Goal: Task Accomplishment & Management: Manage account settings

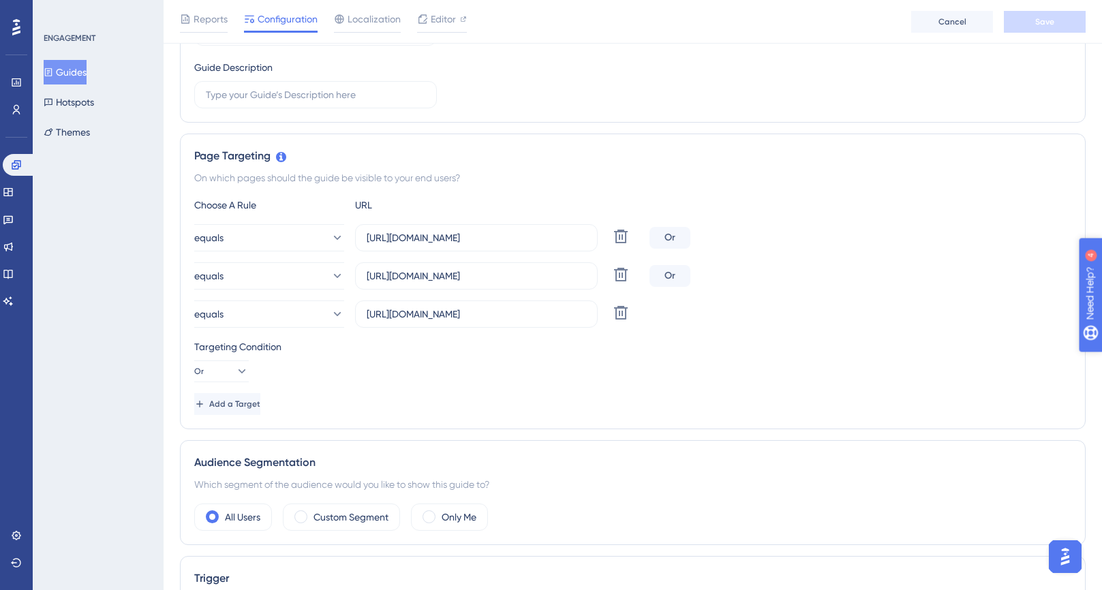
scroll to position [221, 0]
click at [439, 316] on input "[URL][DOMAIN_NAME]" at bounding box center [476, 312] width 219 height 15
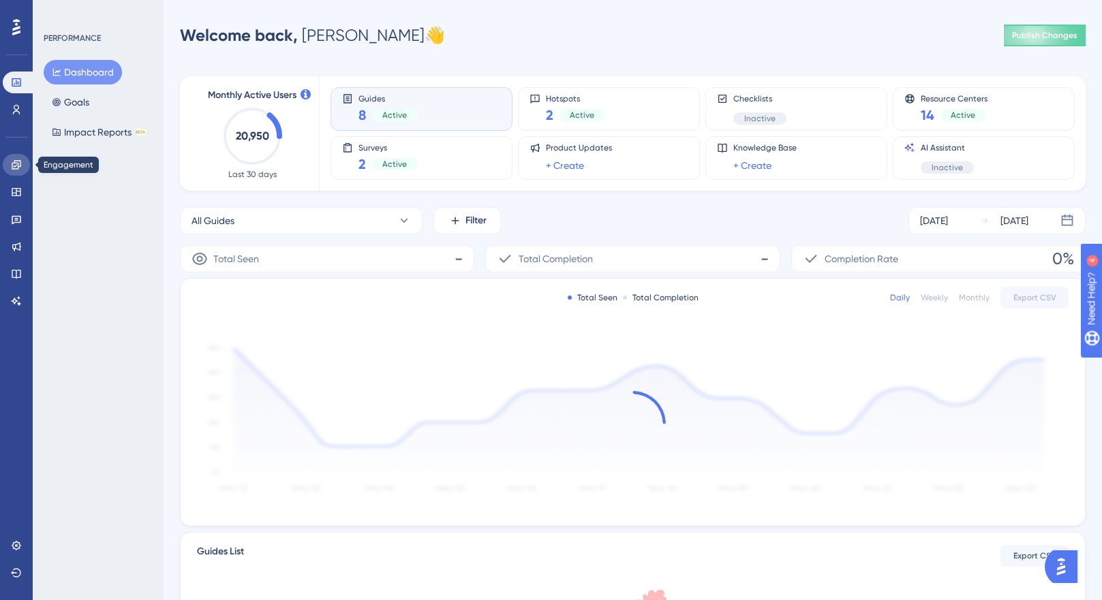
click at [19, 168] on icon at bounding box center [16, 164] width 11 height 11
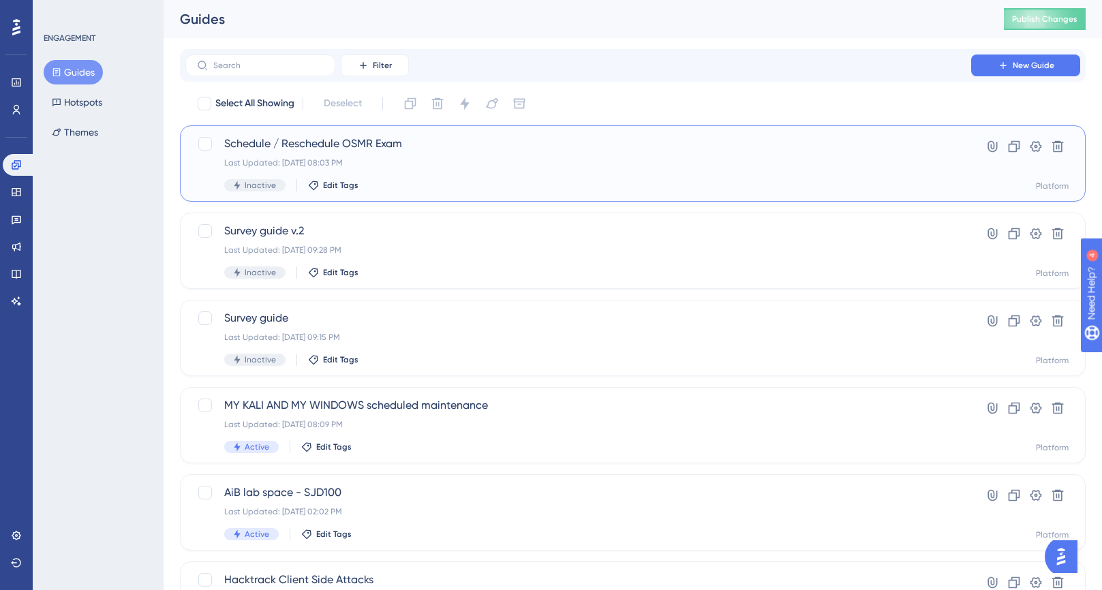
click at [515, 159] on div "Last Updated: [DATE] 08:03 PM" at bounding box center [578, 162] width 708 height 11
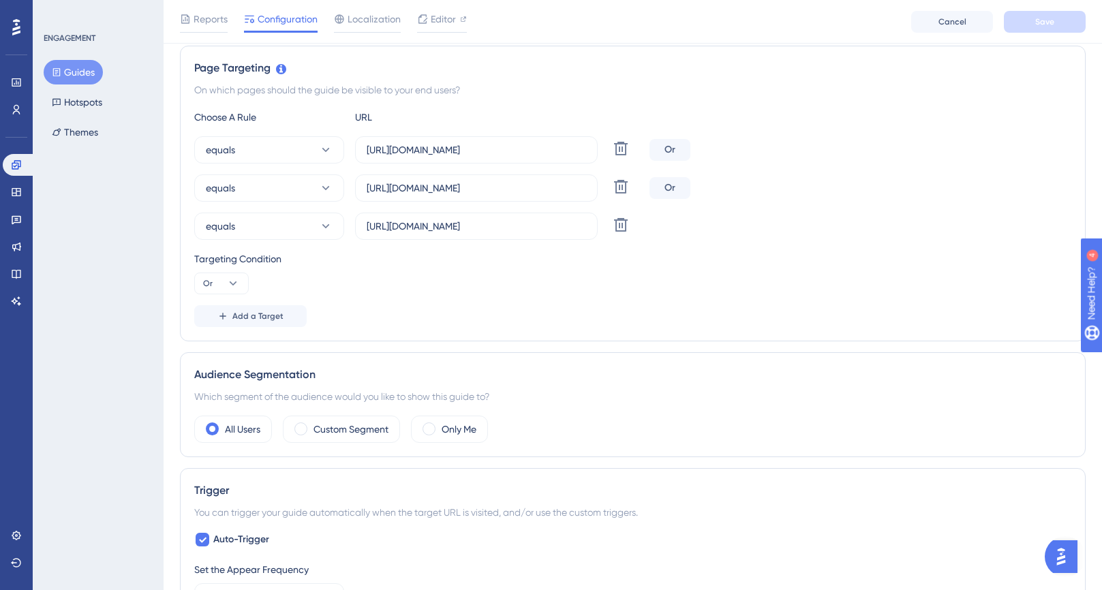
scroll to position [311, 0]
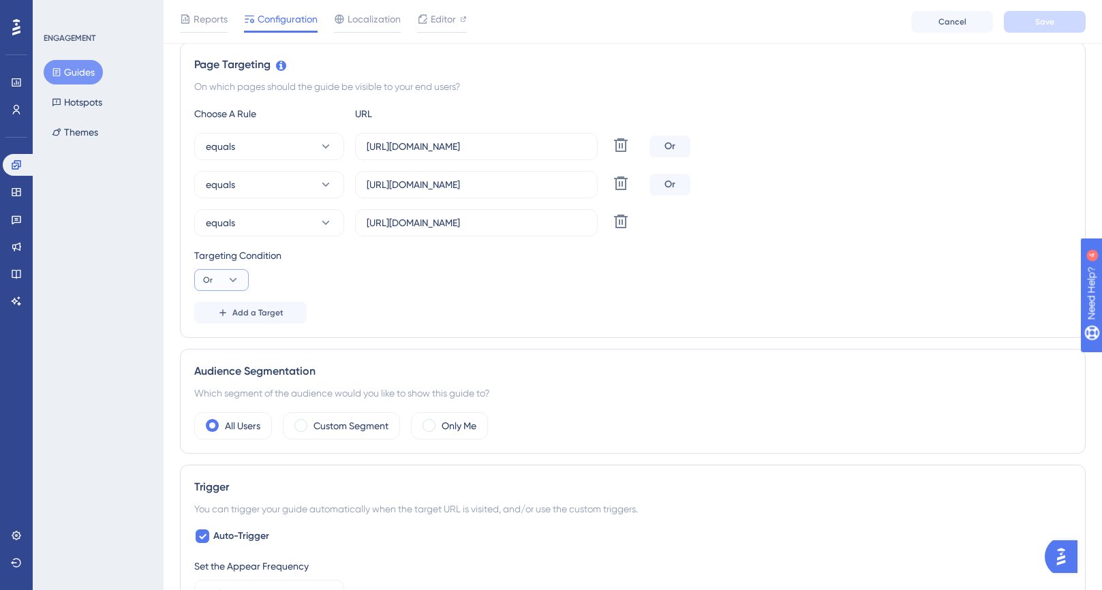
click at [236, 279] on icon at bounding box center [233, 280] width 14 height 14
click at [224, 316] on span "And" at bounding box center [217, 319] width 18 height 16
click at [1061, 18] on button "Save" at bounding box center [1045, 22] width 82 height 22
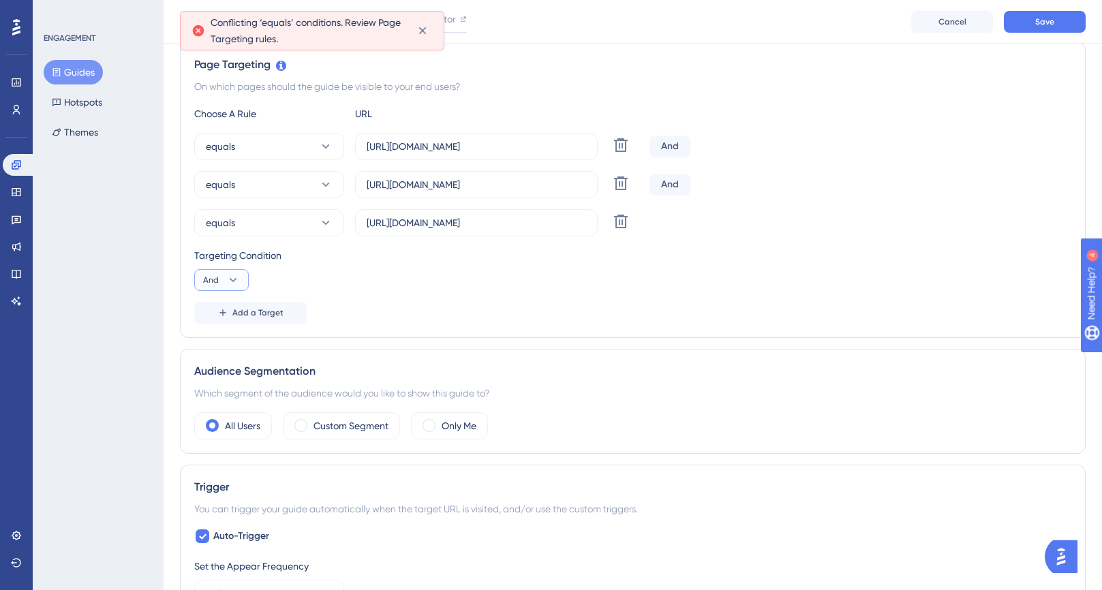
click at [232, 276] on icon at bounding box center [233, 280] width 14 height 14
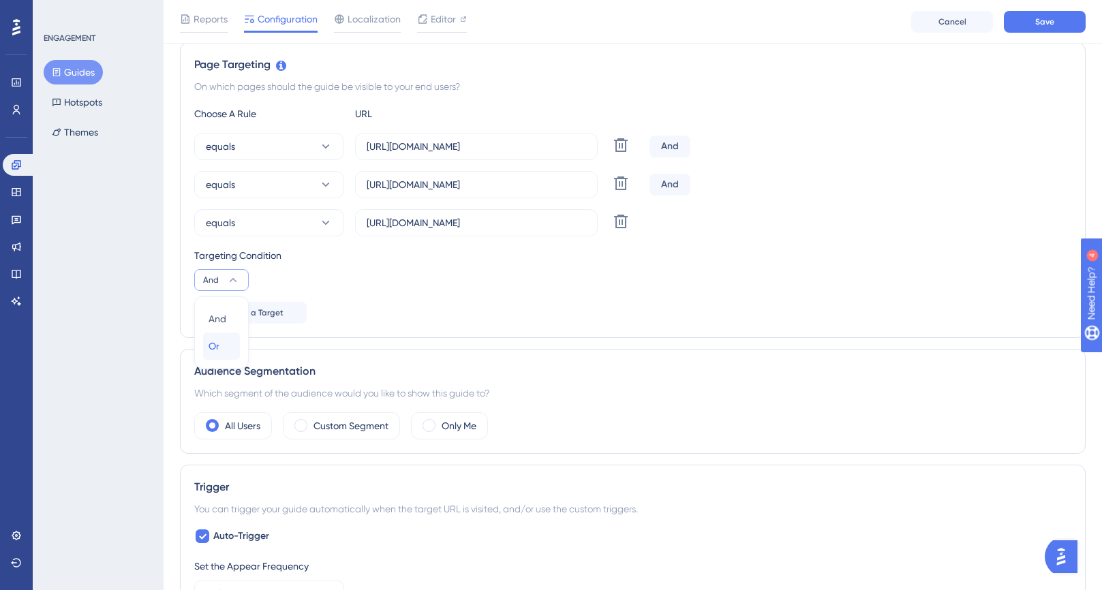
click at [222, 347] on div "Or Or" at bounding box center [221, 345] width 26 height 27
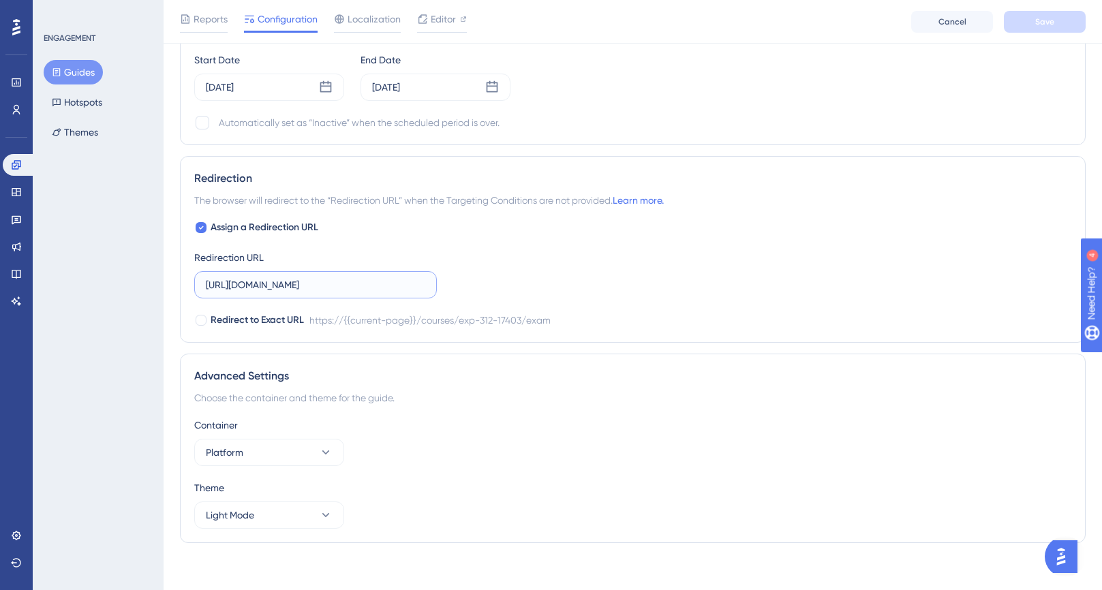
scroll to position [0, 27]
drag, startPoint x: 320, startPoint y: 285, endPoint x: 482, endPoint y: 283, distance: 162.2
click at [482, 283] on div "Assign a Redirection URL Redirection URL [URL][DOMAIN_NAME] Redirect to Exact U…" at bounding box center [632, 273] width 877 height 109
type input "[URL][DOMAIN_NAME]"
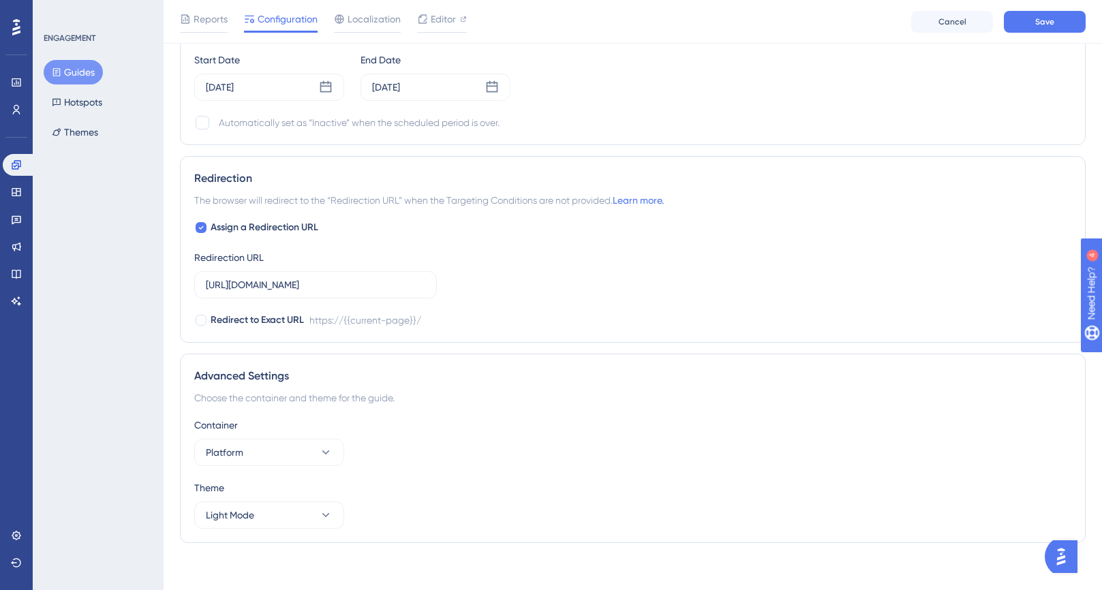
click at [585, 281] on div "Assign a Redirection URL Redirection URL [URL][DOMAIN_NAME] Redirect to Exact U…" at bounding box center [632, 273] width 877 height 109
drag, startPoint x: 354, startPoint y: 287, endPoint x: 96, endPoint y: 274, distance: 258.6
click at [202, 230] on icon at bounding box center [200, 227] width 5 height 11
checkbox input "false"
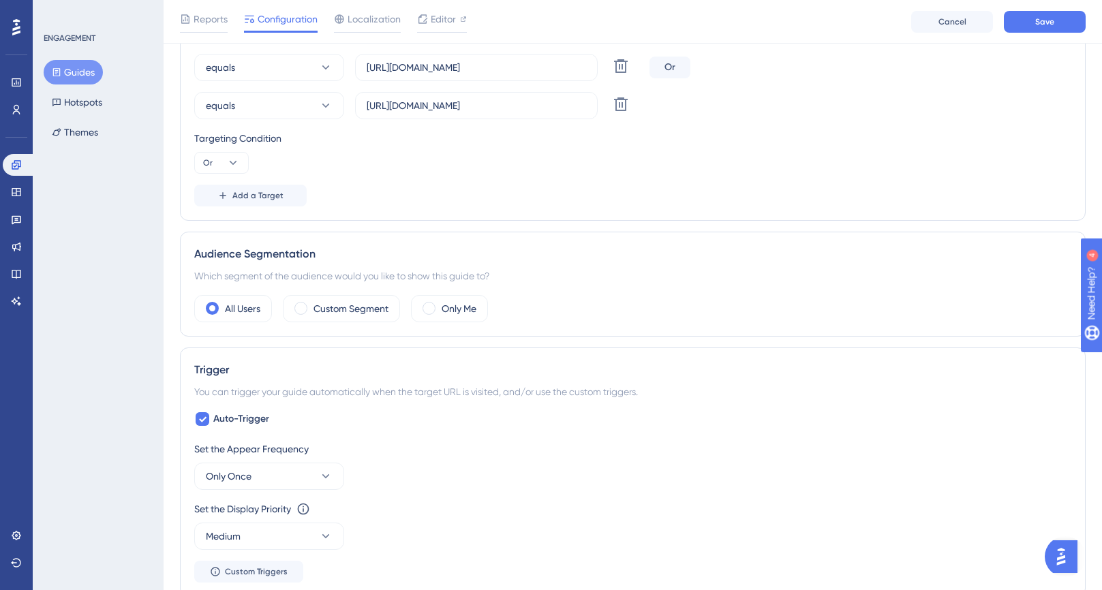
scroll to position [221, 0]
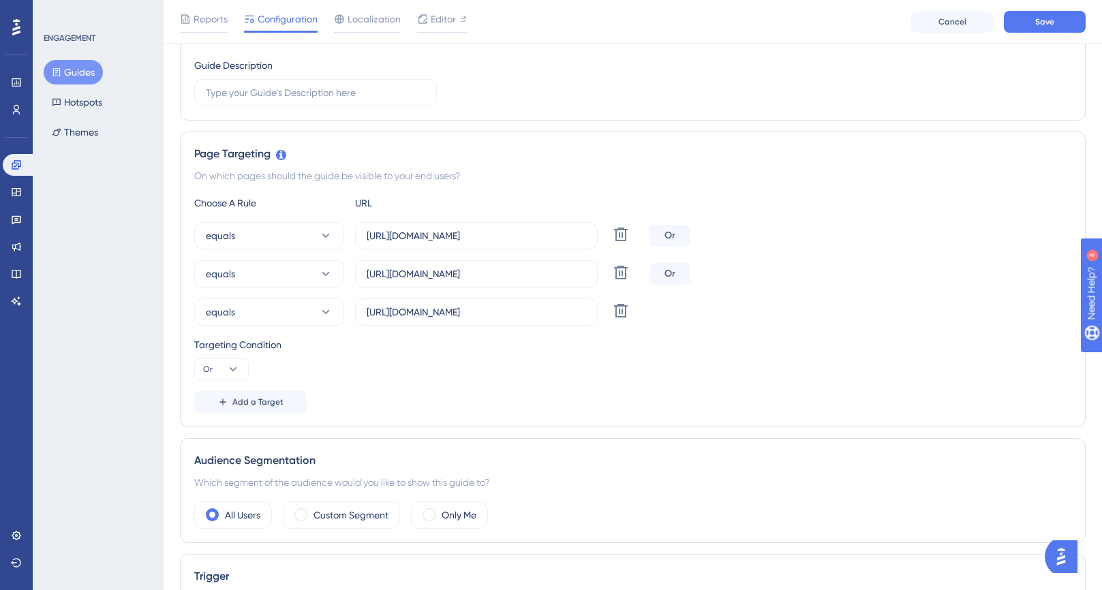
click at [672, 236] on div "Or" at bounding box center [669, 236] width 41 height 22
click at [631, 230] on button at bounding box center [620, 234] width 25 height 25
type input "[URL][DOMAIN_NAME]"
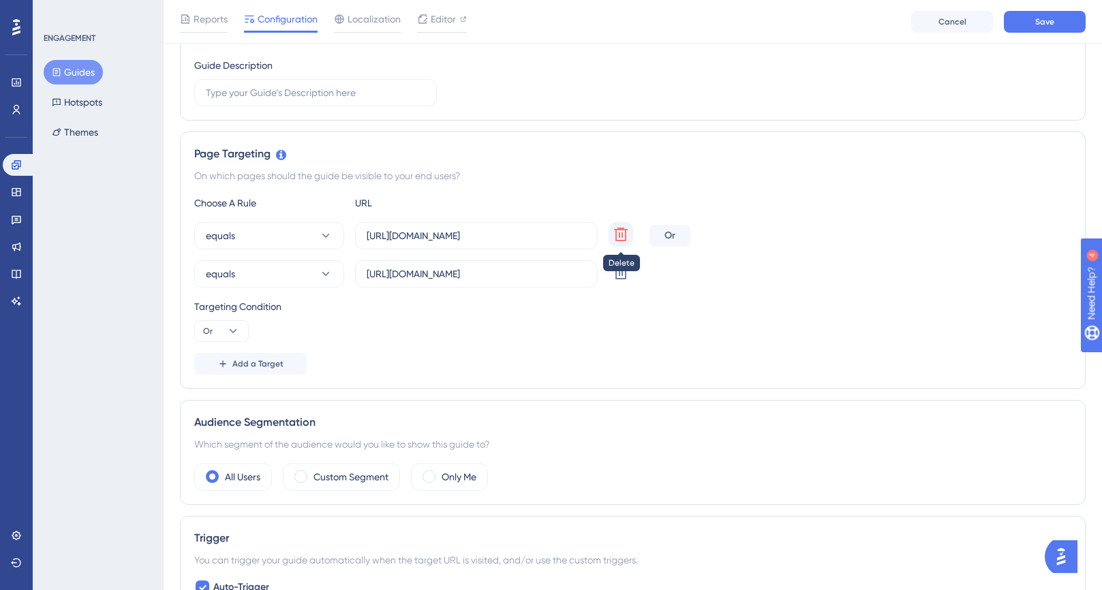
click at [618, 234] on icon at bounding box center [620, 234] width 16 height 16
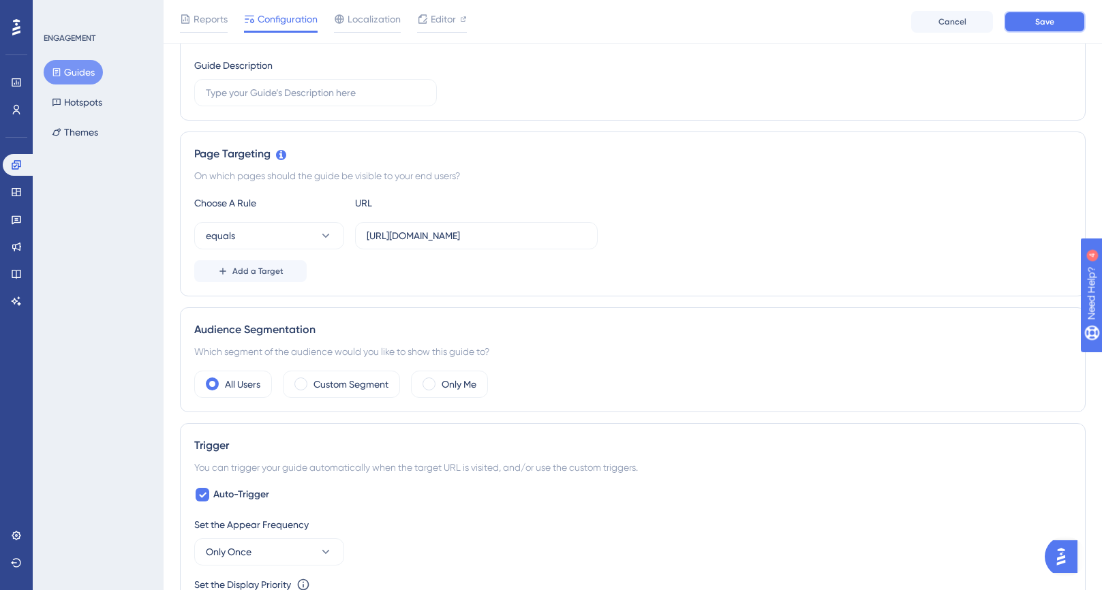
click at [1054, 21] on button "Save" at bounding box center [1045, 22] width 82 height 22
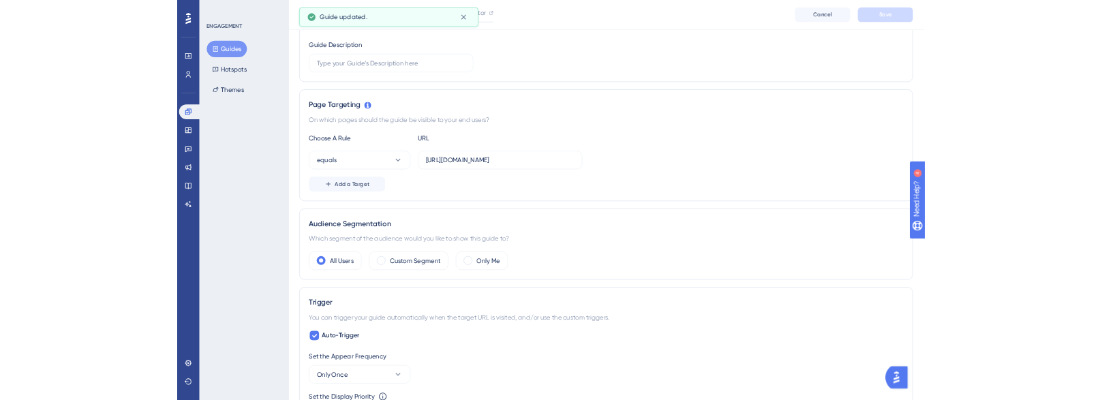
scroll to position [0, 0]
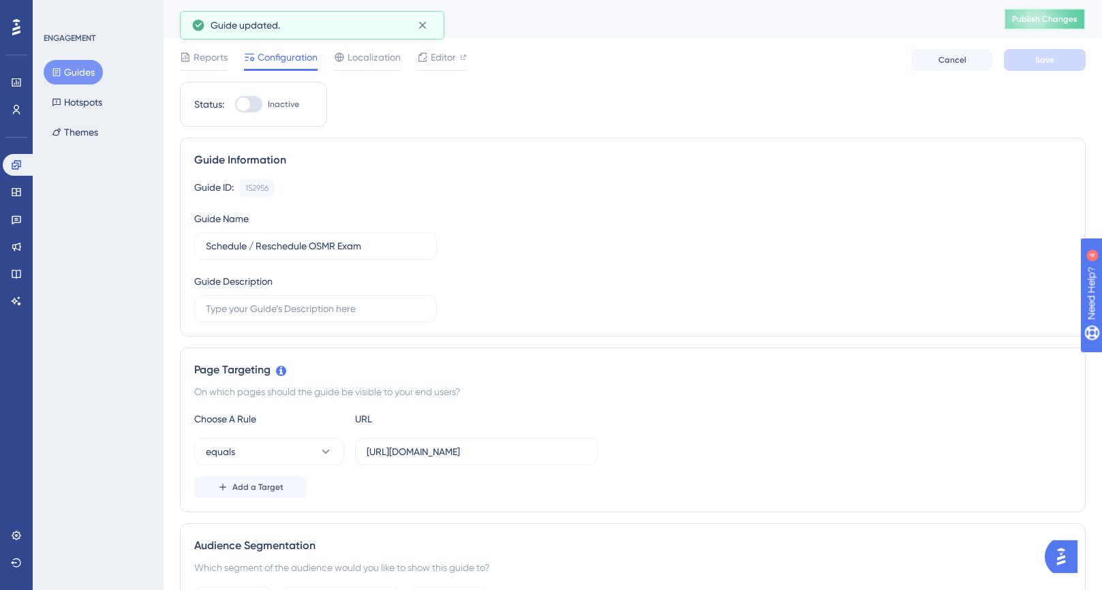
click at [1054, 23] on span "Publish Changes" at bounding box center [1044, 19] width 65 height 11
click at [431, 59] on span "Editor" at bounding box center [443, 57] width 25 height 16
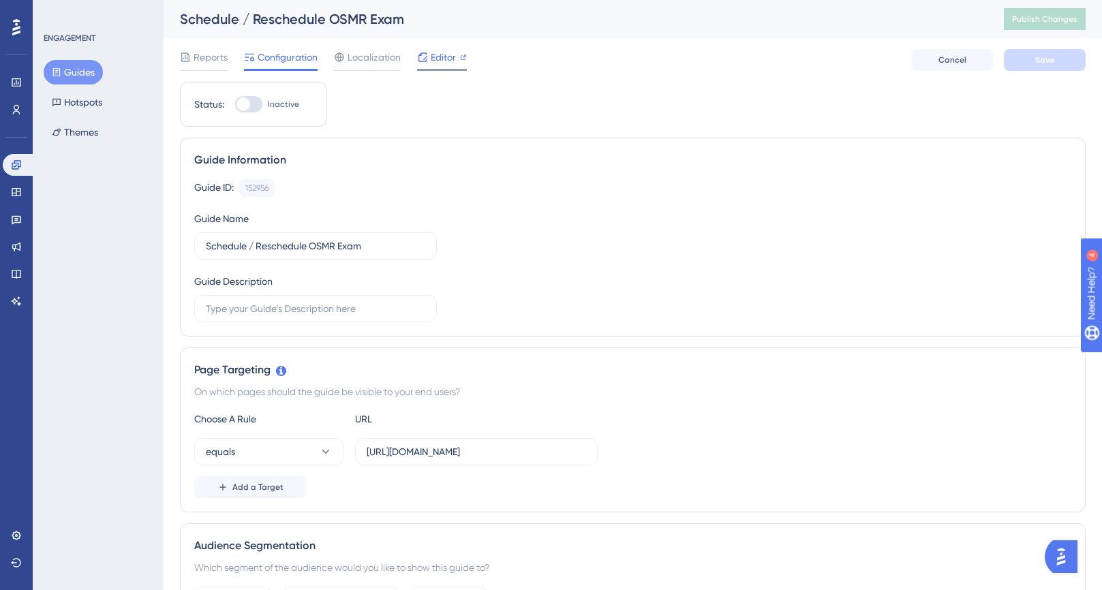
click at [444, 59] on span "Editor" at bounding box center [443, 57] width 25 height 16
click at [405, 458] on input "[URL][DOMAIN_NAME]" at bounding box center [476, 451] width 219 height 15
click at [401, 453] on input "[URL][DOMAIN_NAME]" at bounding box center [476, 451] width 219 height 15
click at [428, 448] on input "[URL][DOMAIN_NAME]" at bounding box center [476, 451] width 219 height 15
paste input "-preprod"
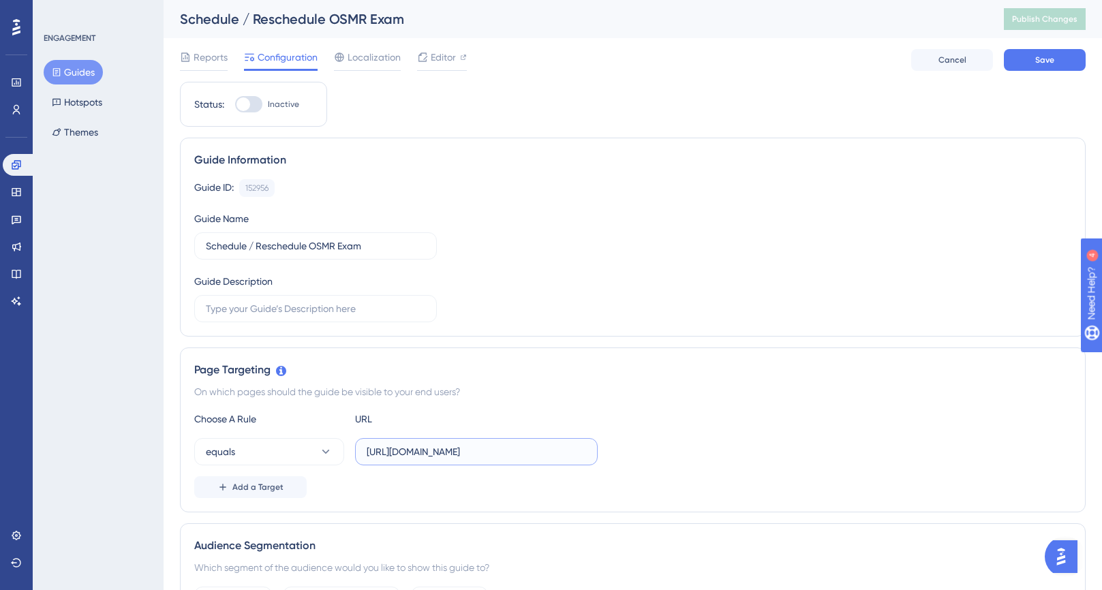
type input "[URL][DOMAIN_NAME]"
click at [729, 468] on div "Choose A Rule URL equals [URL][DOMAIN_NAME] Add a Target" at bounding box center [632, 454] width 877 height 87
click at [1063, 58] on button "Save" at bounding box center [1045, 60] width 82 height 22
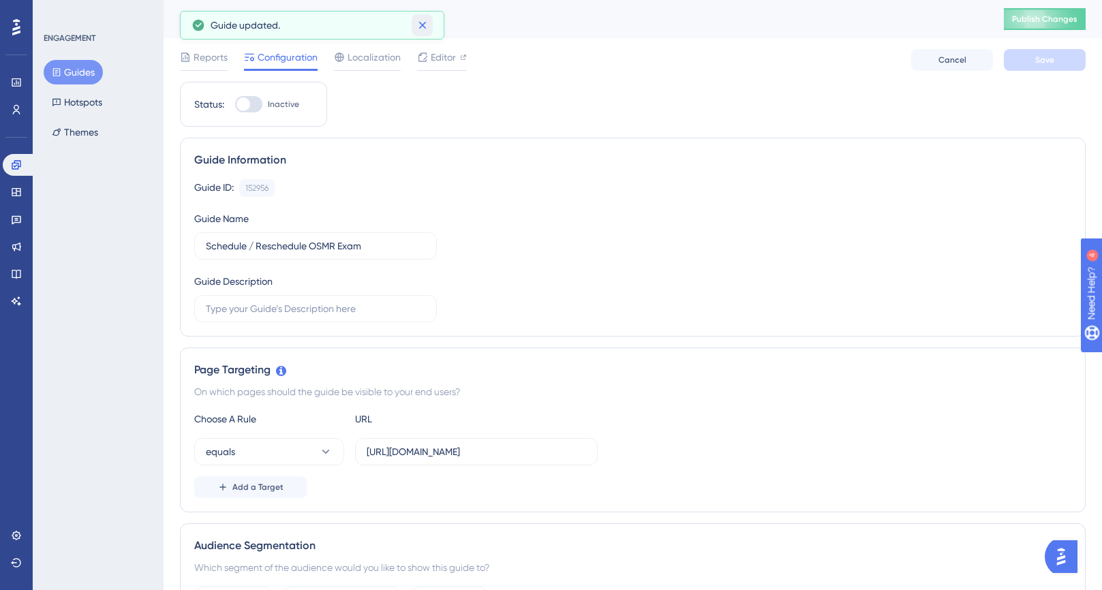
click at [425, 26] on icon at bounding box center [423, 25] width 14 height 14
click at [255, 104] on div at bounding box center [248, 104] width 27 height 16
click at [235, 104] on input "Inactive" at bounding box center [234, 104] width 1 height 1
checkbox input "true"
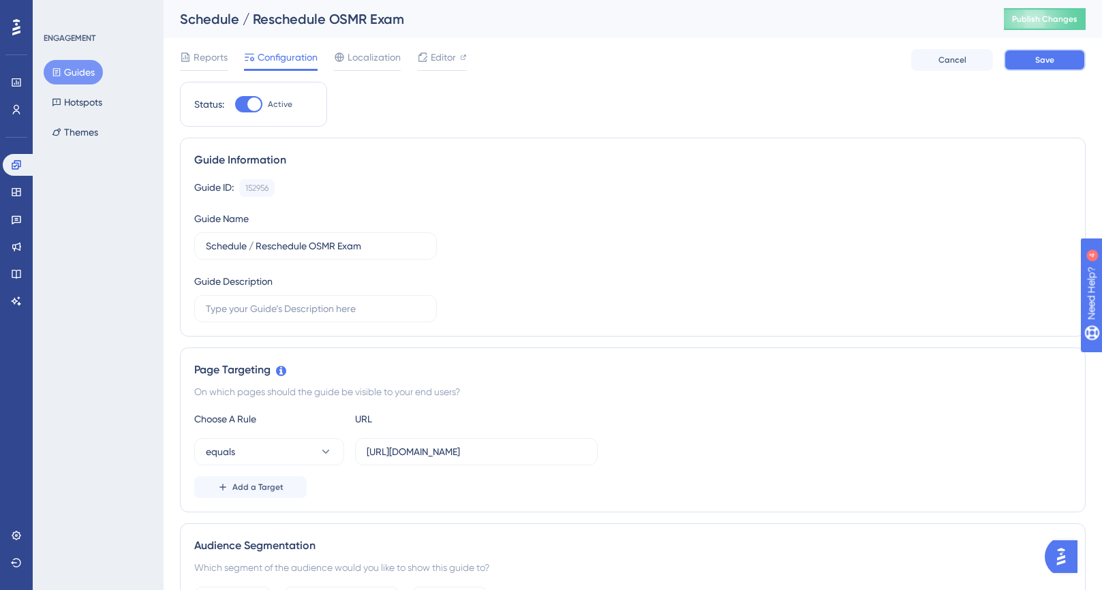
click at [1042, 55] on span "Save" at bounding box center [1044, 60] width 19 height 11
